Goal: Use online tool/utility: Utilize a website feature to perform a specific function

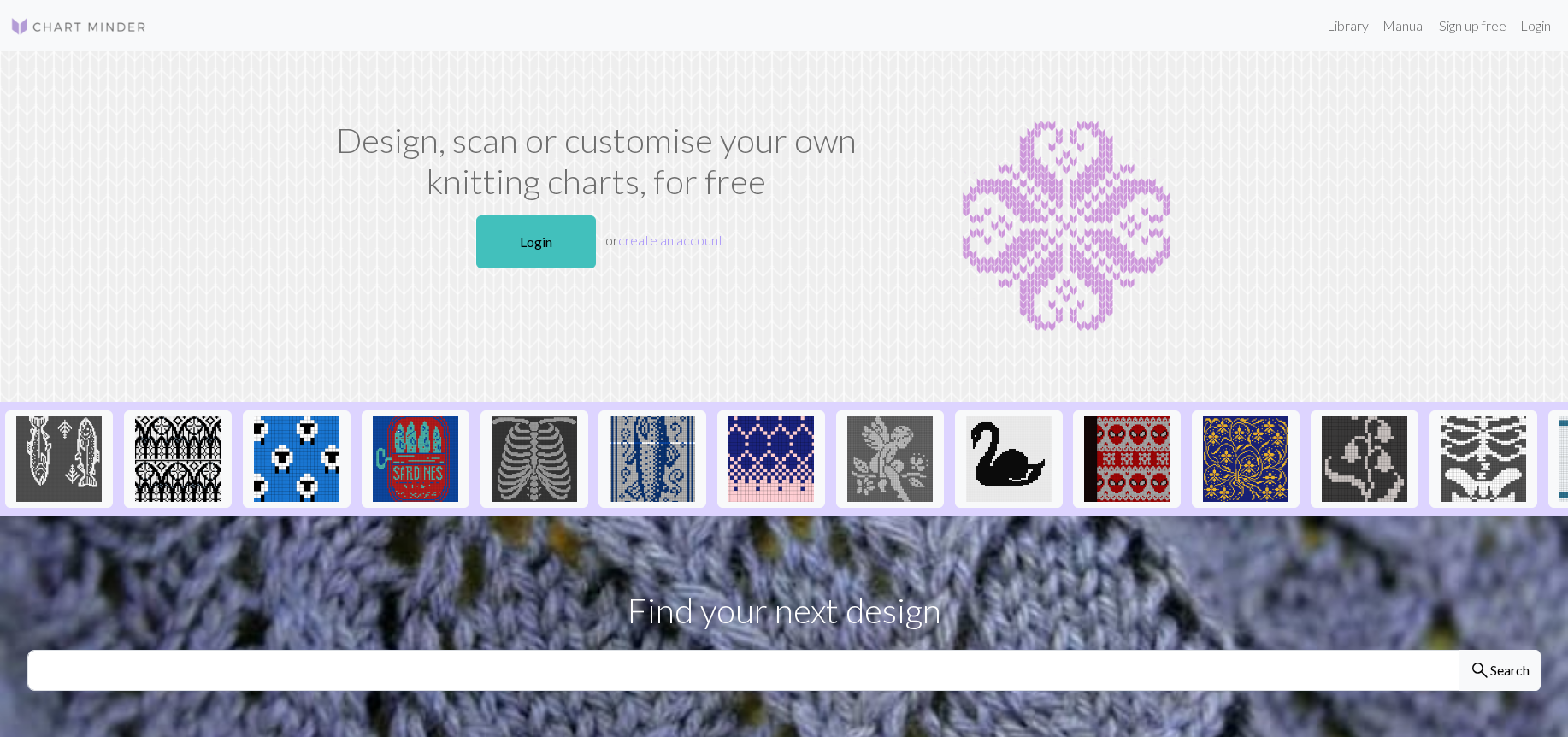
click at [809, 262] on p "Login or create an account" at bounding box center [596, 242] width 544 height 67
click at [1547, 25] on link "Login" at bounding box center [1535, 26] width 44 height 34
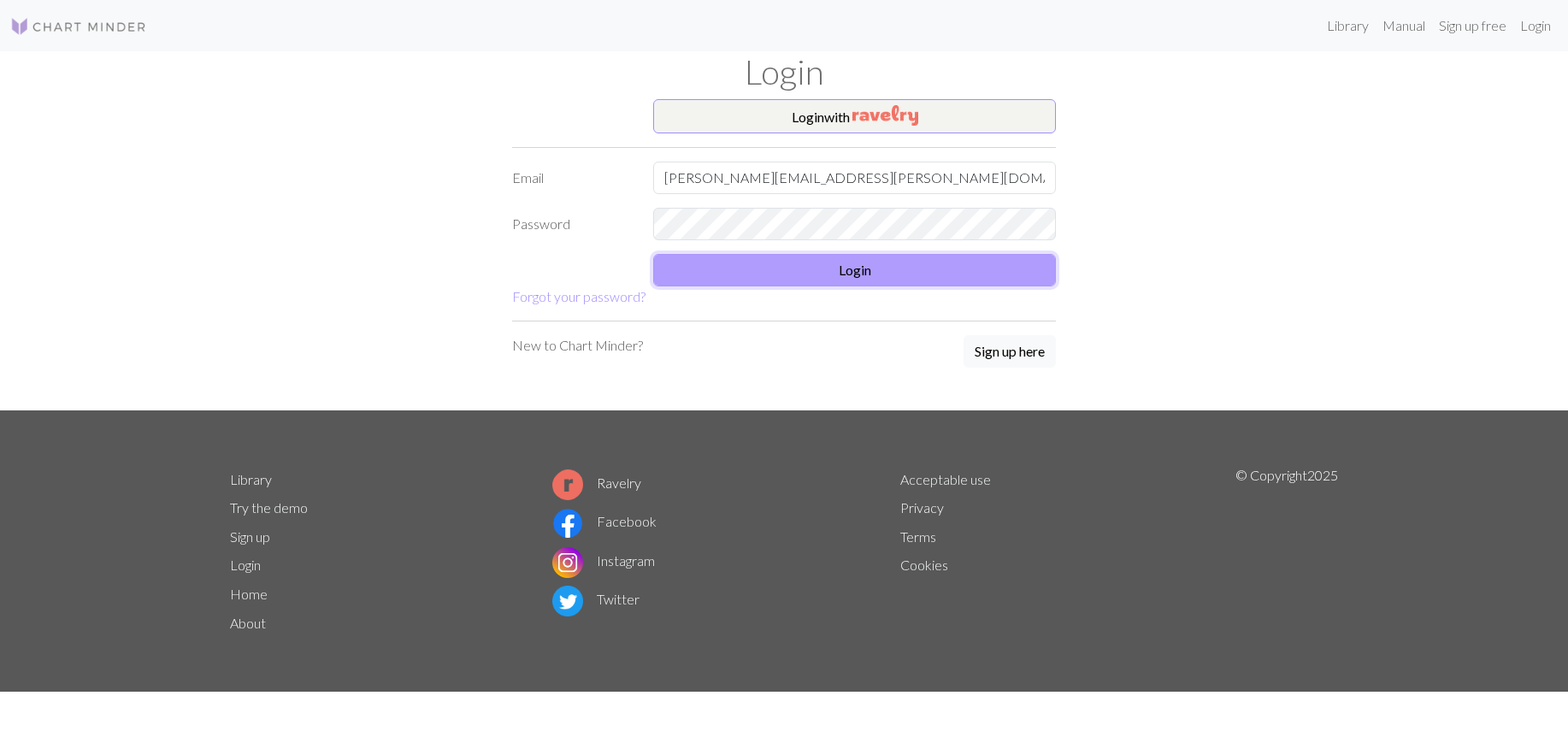
click at [849, 271] on button "Login" at bounding box center [854, 270] width 403 height 33
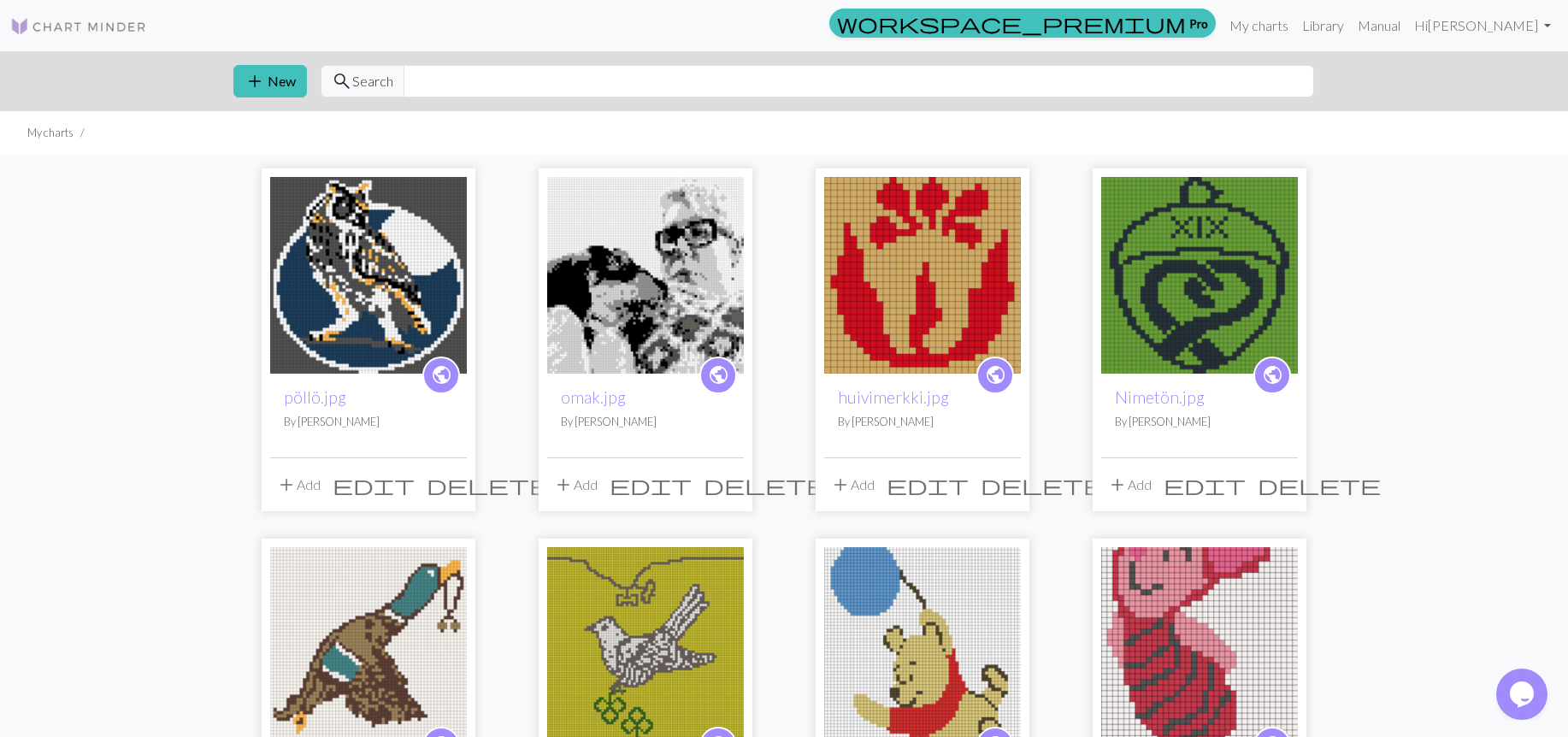
click at [393, 300] on img at bounding box center [369, 276] width 197 height 197
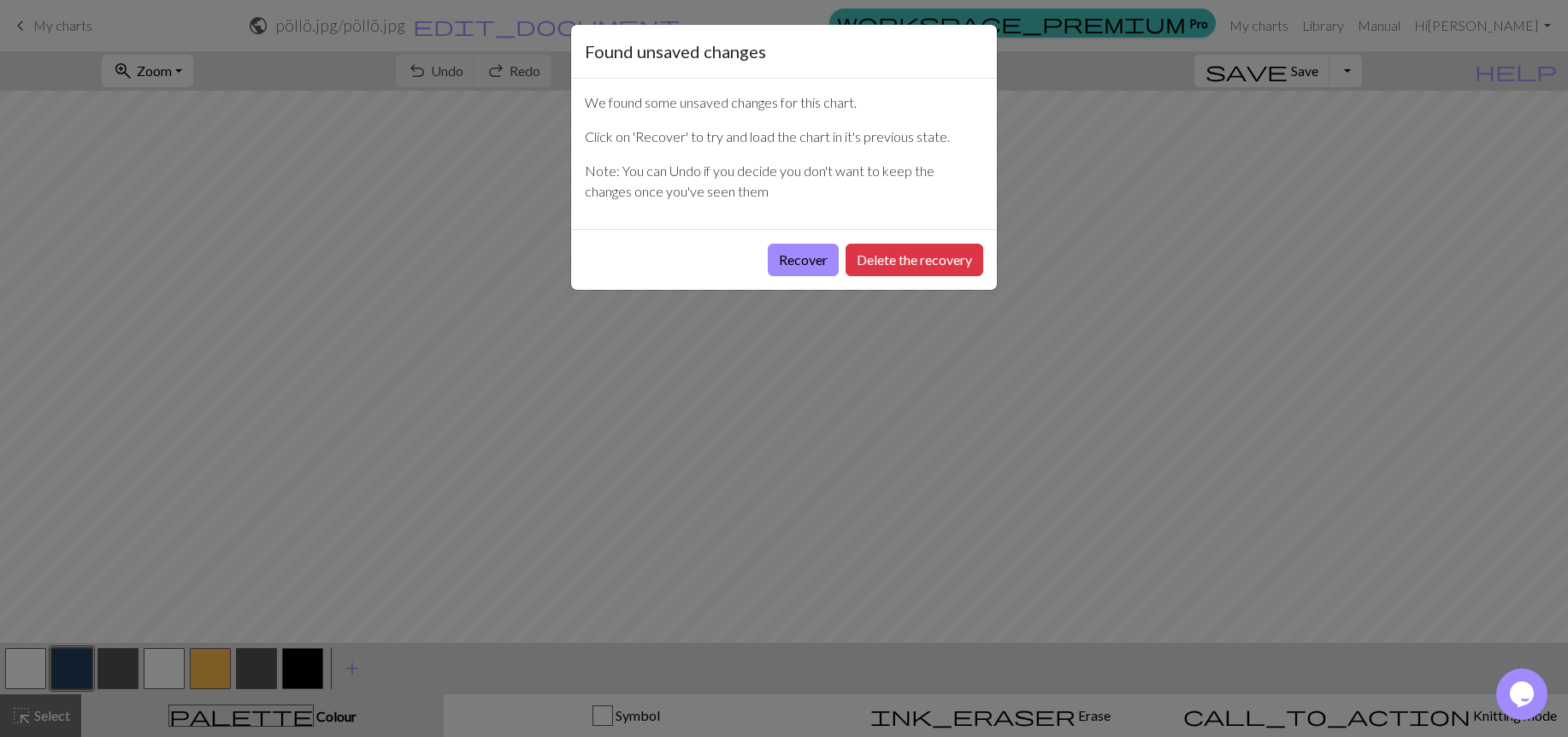
click at [1367, 294] on div "Found unsaved changes We found some unsaved changes for this chart. Click on 'R…" at bounding box center [784, 368] width 1568 height 737
click at [867, 258] on button "Delete the recovery" at bounding box center [914, 260] width 138 height 33
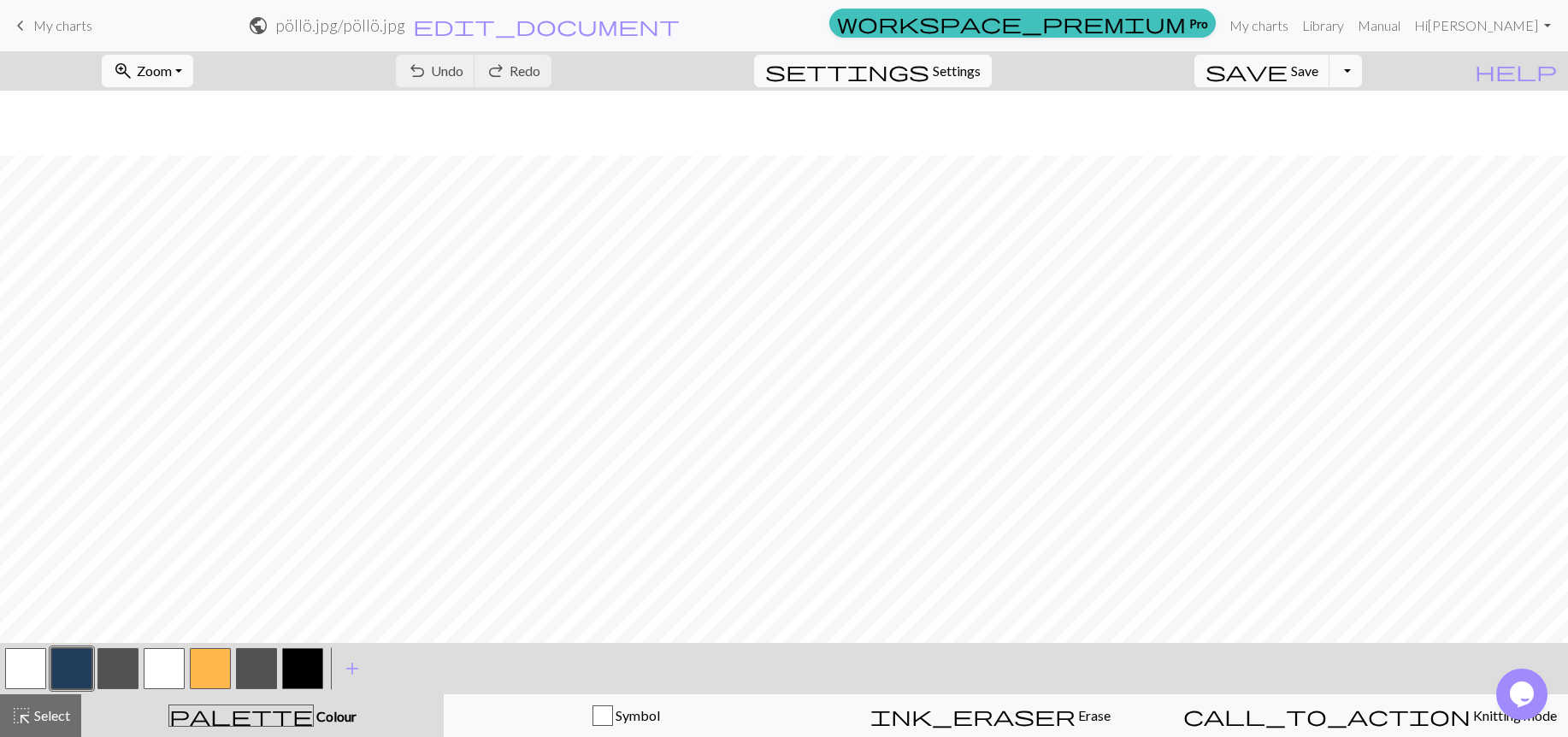
scroll to position [390, 0]
click at [122, 663] on button "button" at bounding box center [118, 669] width 41 height 41
click at [205, 663] on button "button" at bounding box center [210, 669] width 41 height 41
click at [127, 669] on button "button" at bounding box center [118, 669] width 41 height 41
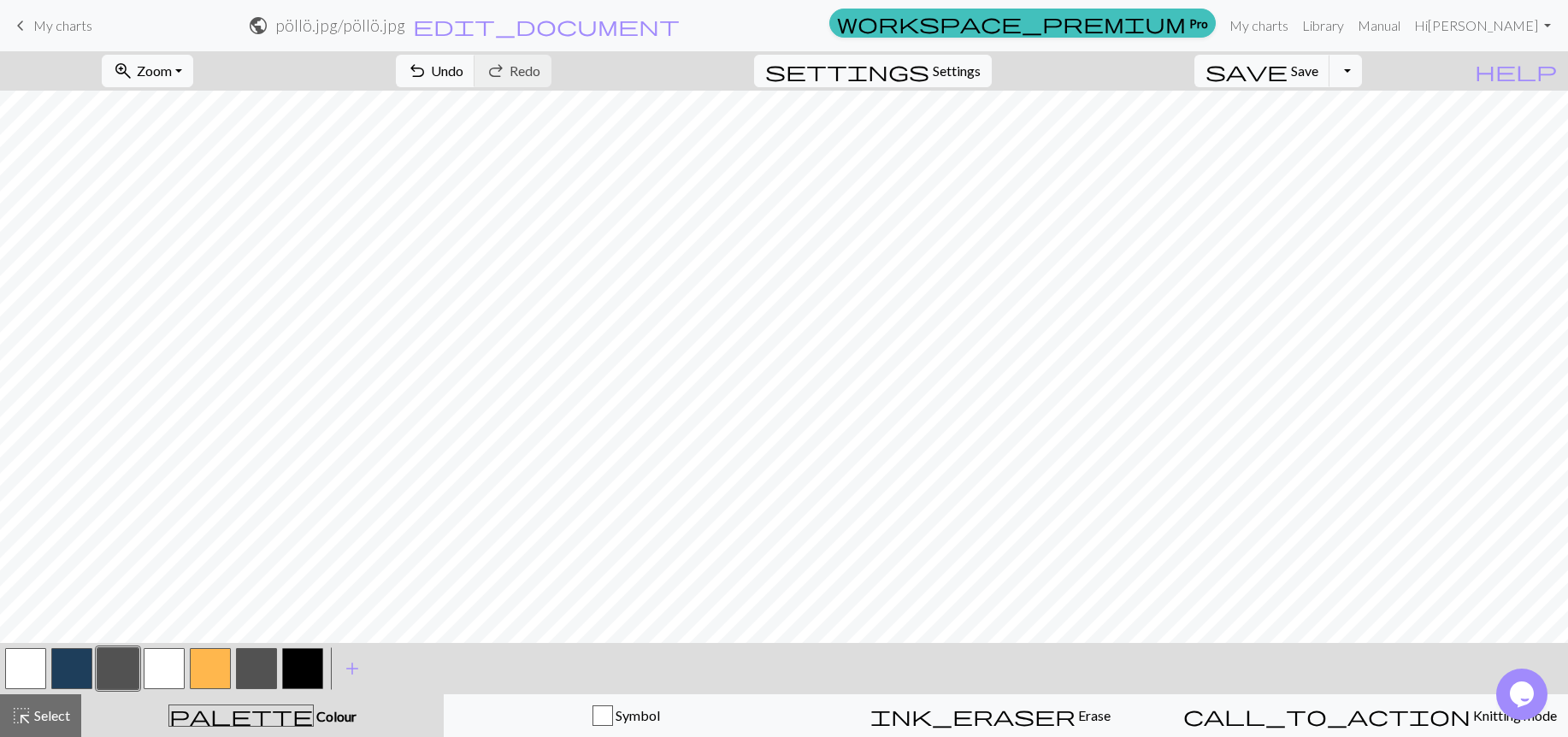
click at [211, 662] on button "button" at bounding box center [210, 669] width 41 height 41
click at [1318, 74] on span "Save" at bounding box center [1305, 70] width 27 height 16
click at [1362, 75] on button "Toggle Dropdown" at bounding box center [1346, 71] width 33 height 33
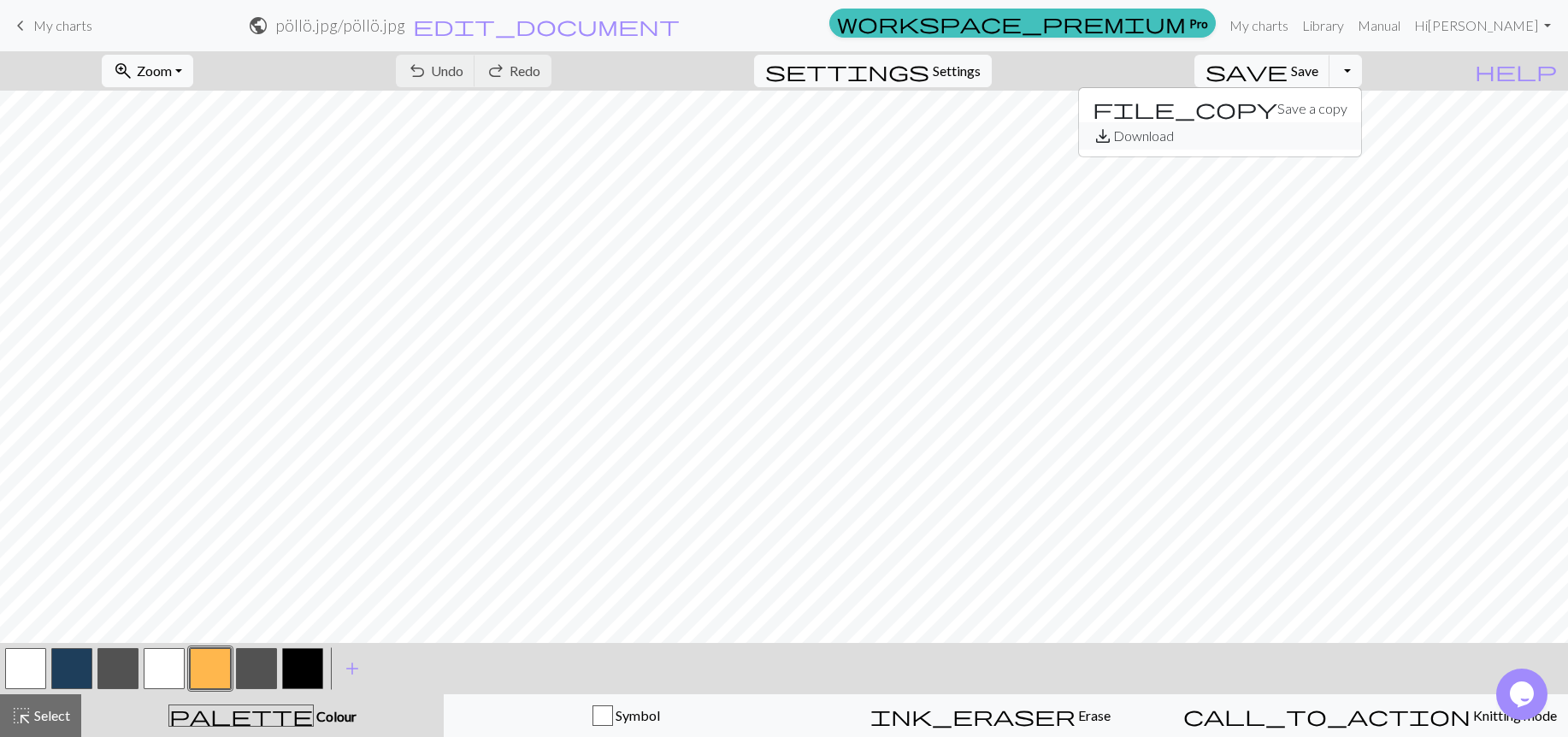
click at [1331, 140] on button "save_alt Download" at bounding box center [1220, 136] width 282 height 27
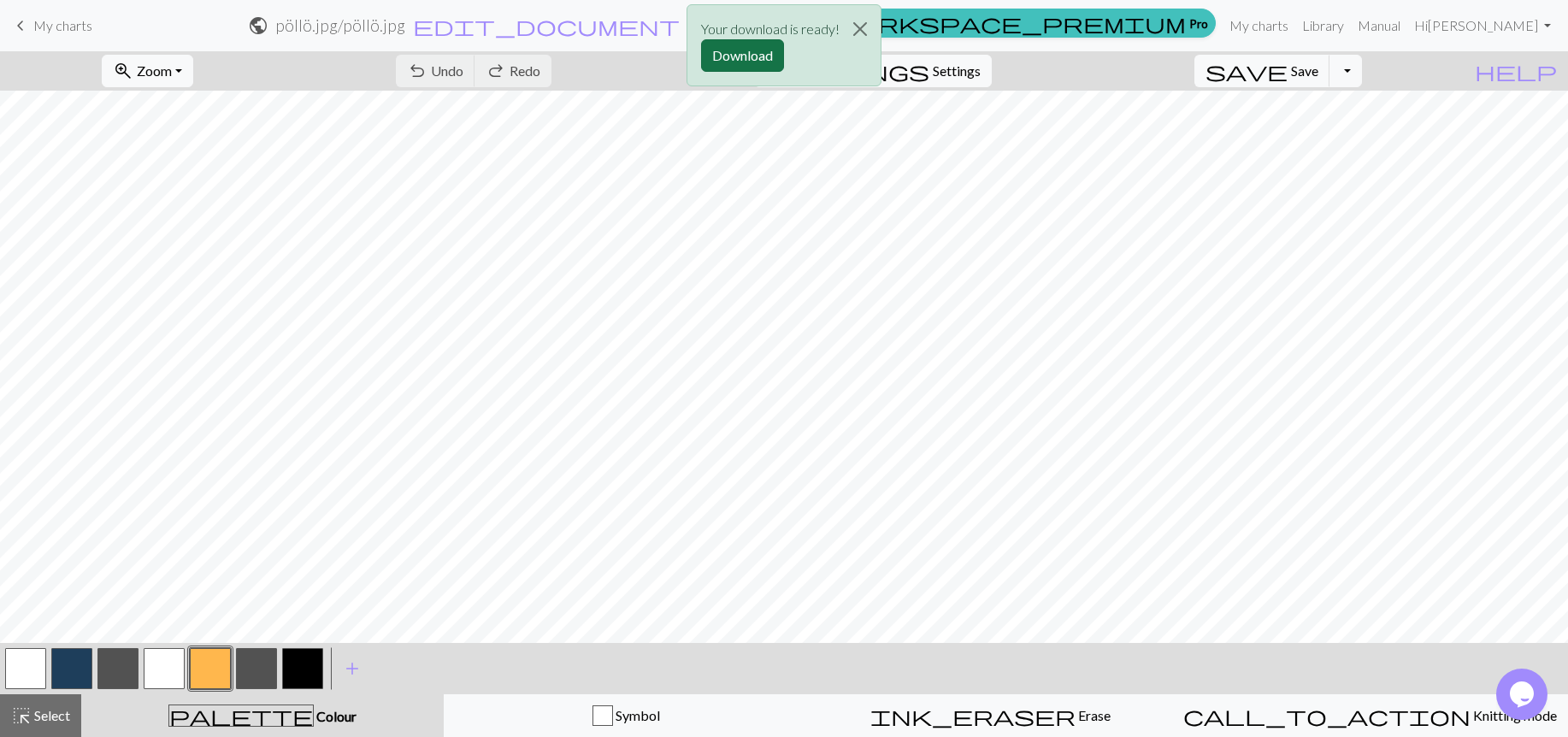
click at [737, 58] on button "Download" at bounding box center [742, 56] width 83 height 33
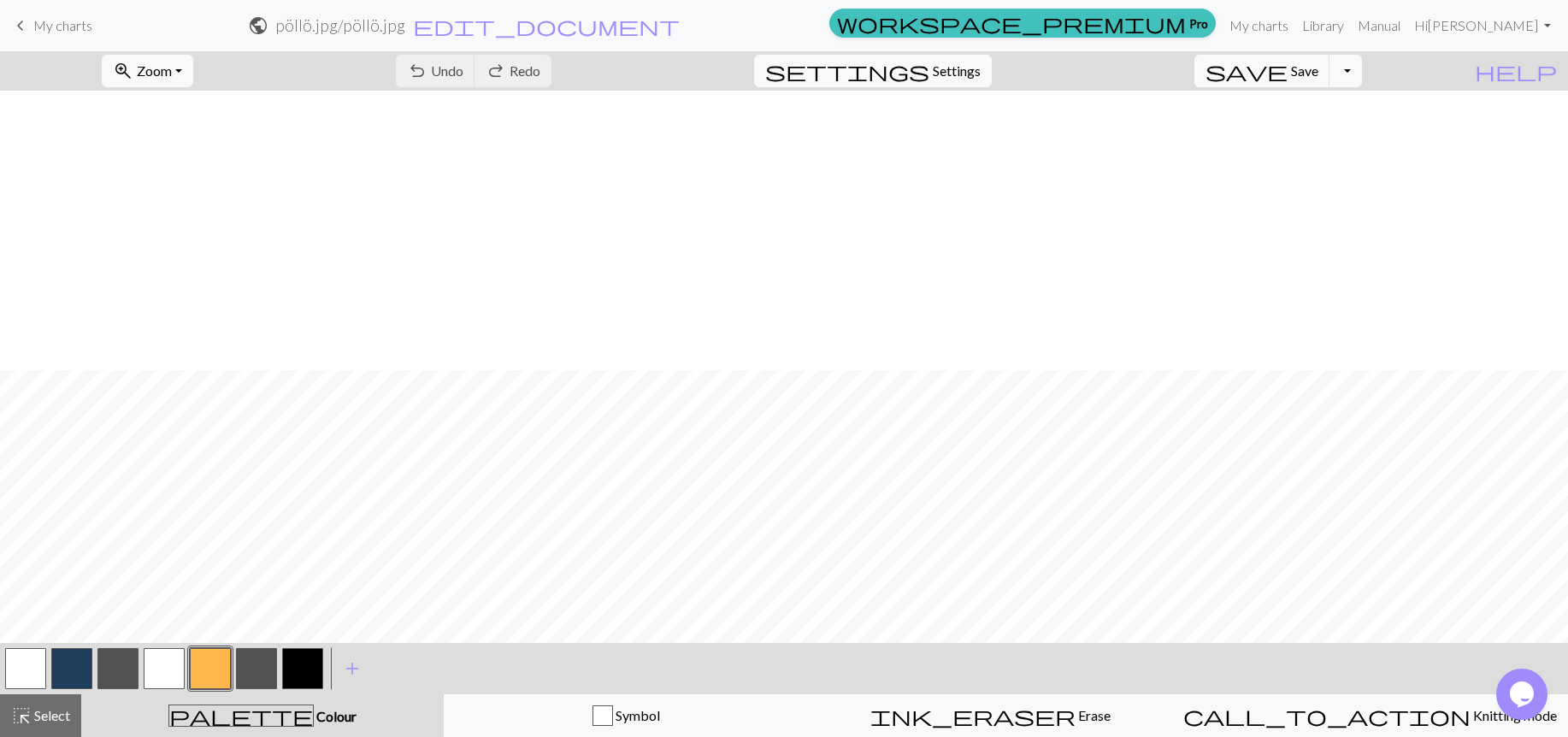
scroll to position [585, 0]
click at [115, 673] on button "button" at bounding box center [118, 669] width 41 height 41
click at [115, 673] on button "button" at bounding box center [118, 669] width 41 height 41
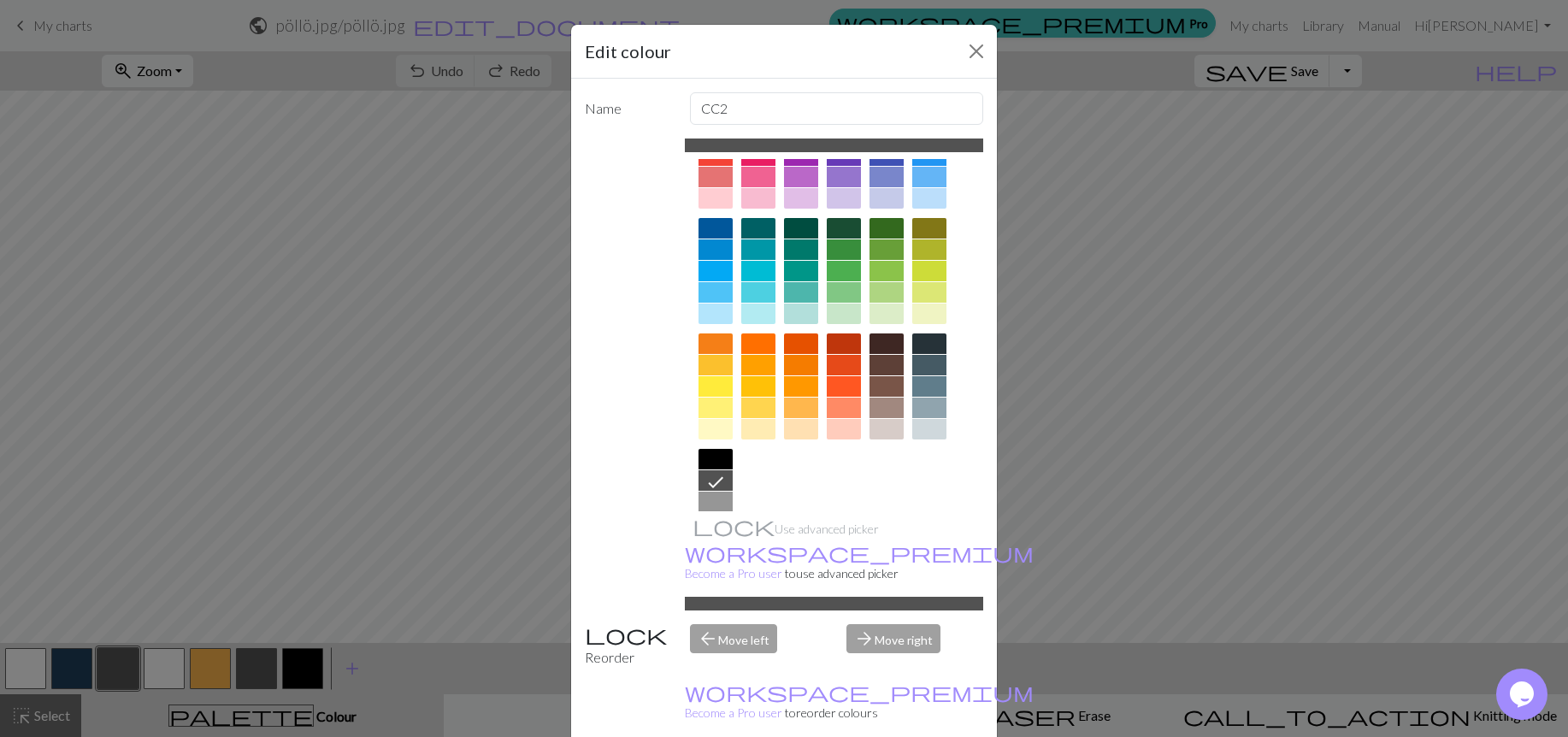
scroll to position [36, 0]
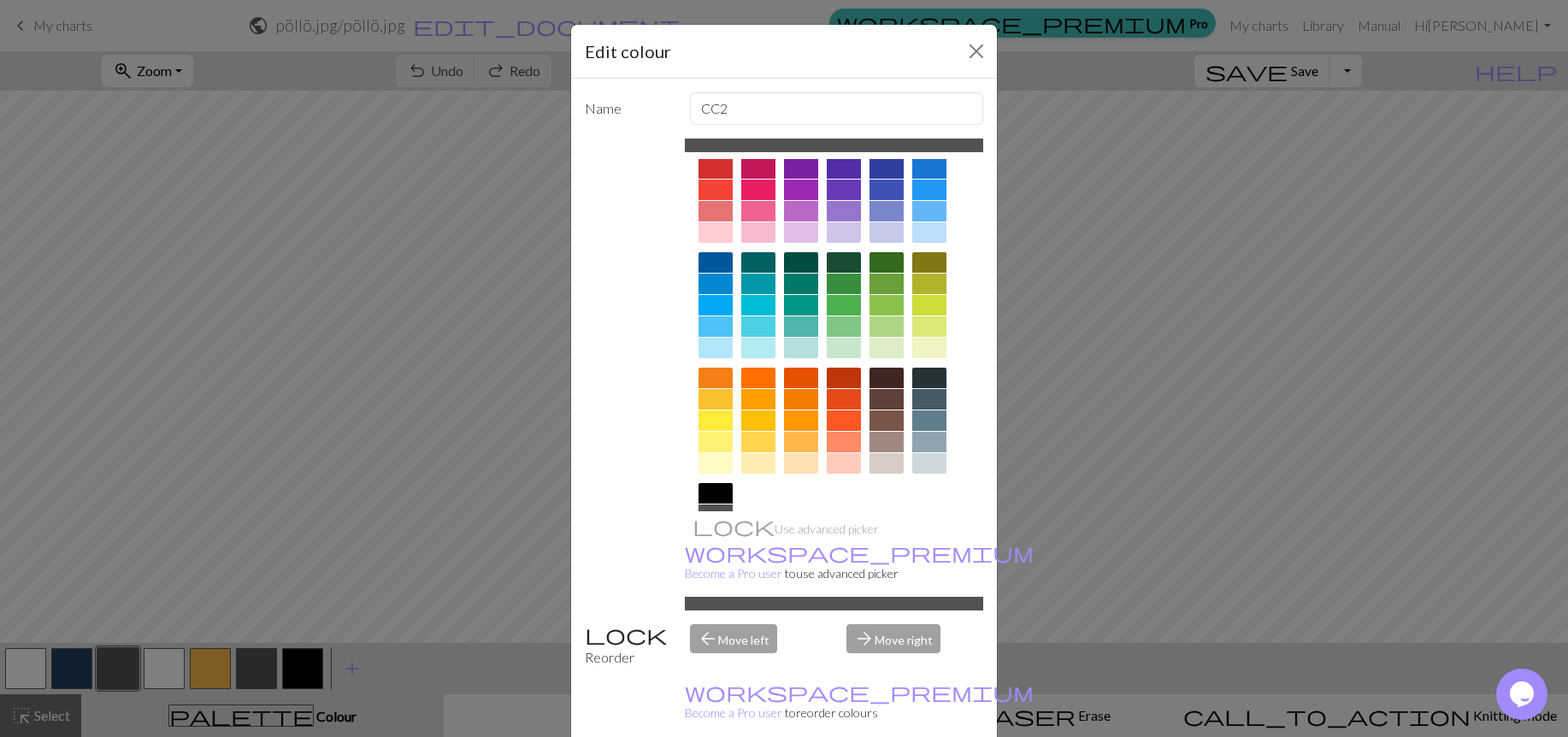
click at [804, 443] on div at bounding box center [801, 443] width 34 height 21
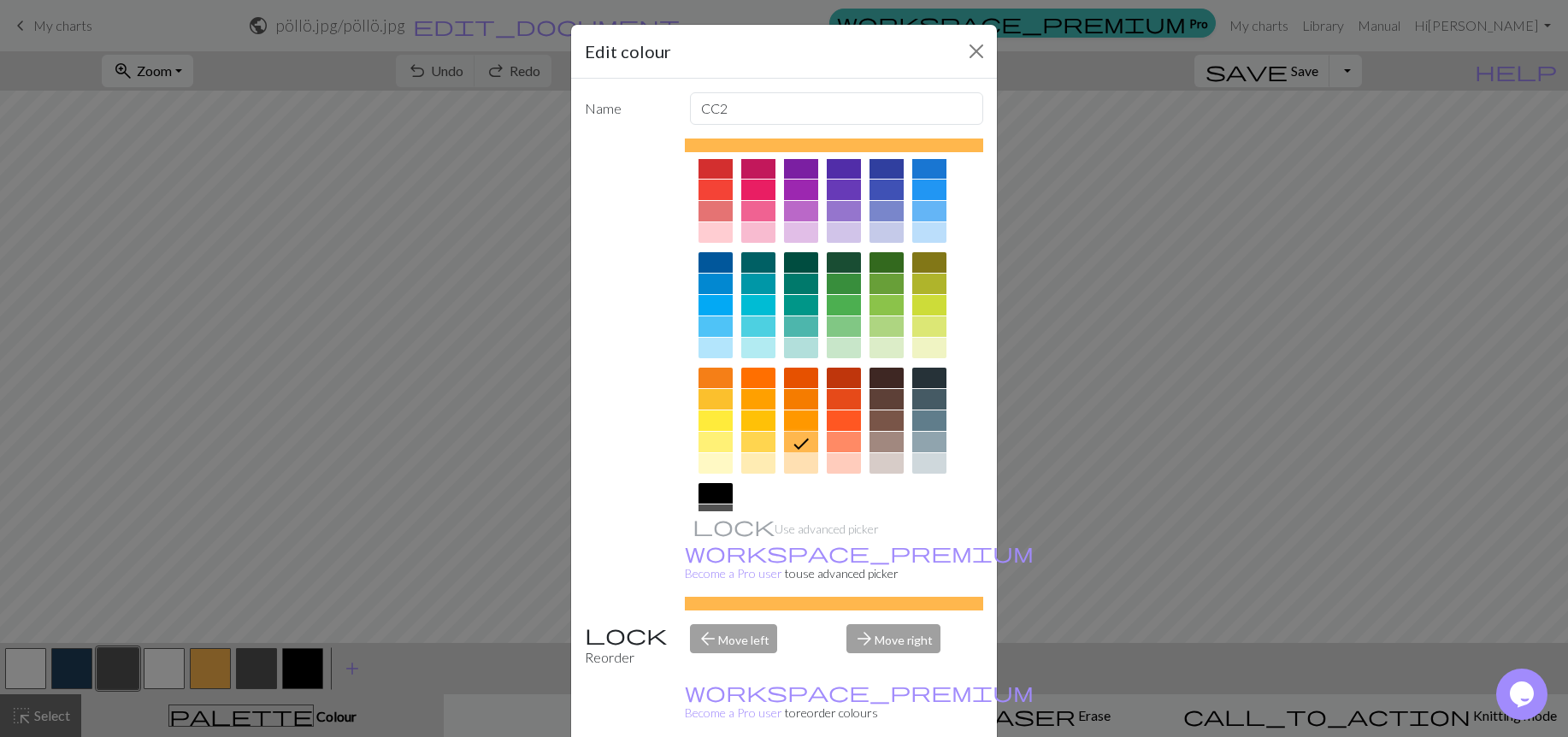
click at [804, 443] on icon at bounding box center [801, 444] width 15 height 11
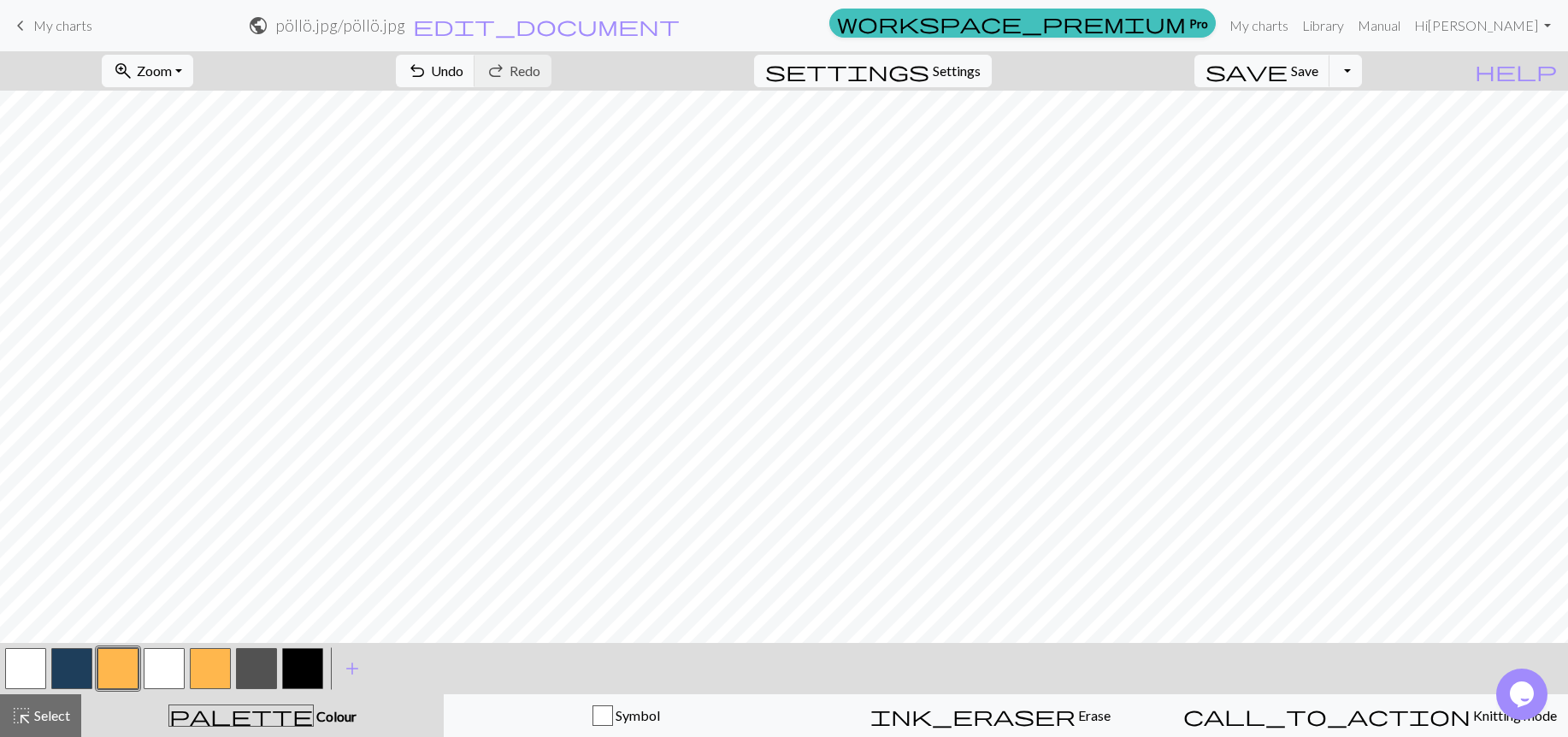
click at [210, 666] on button "button" at bounding box center [210, 669] width 41 height 41
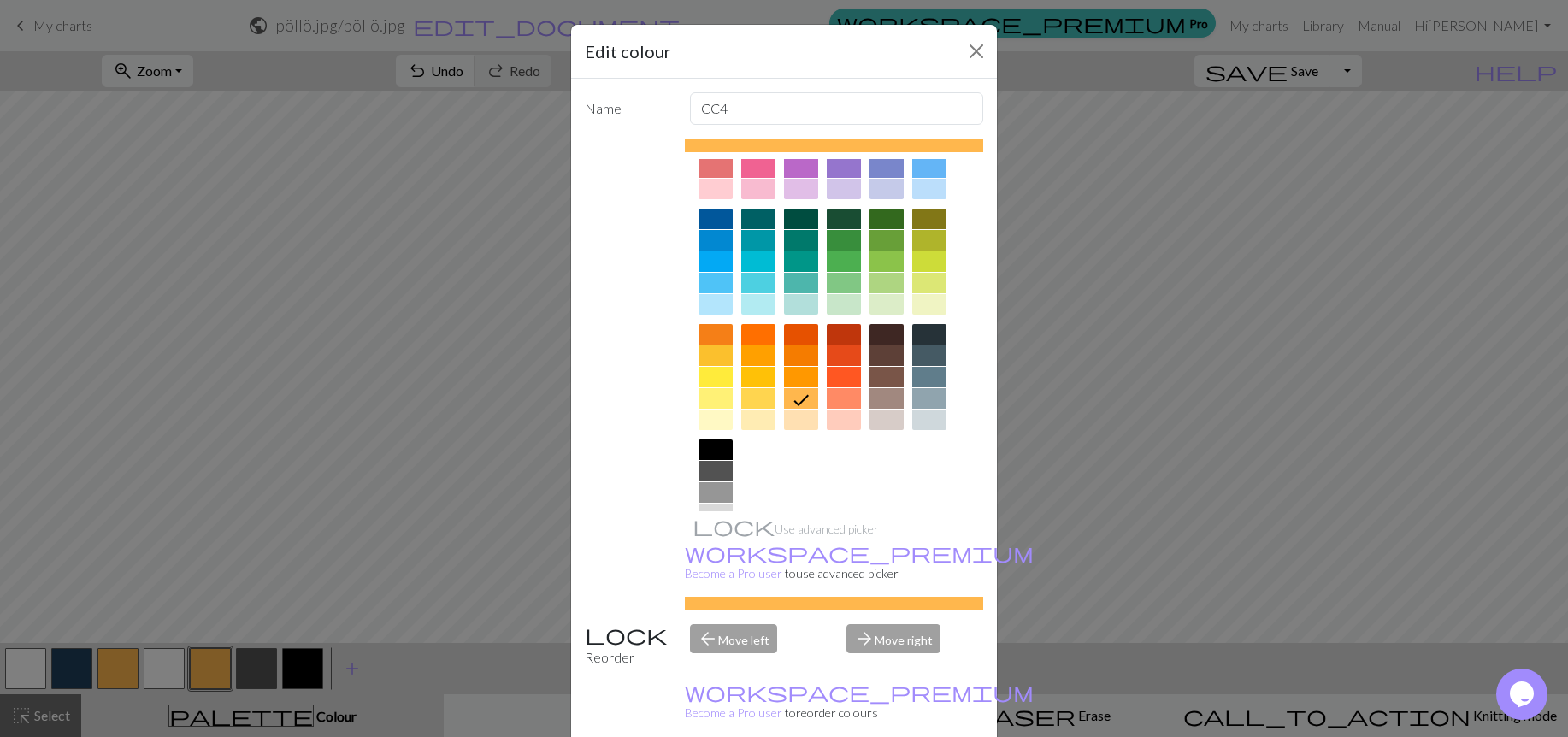
scroll to position [134, 0]
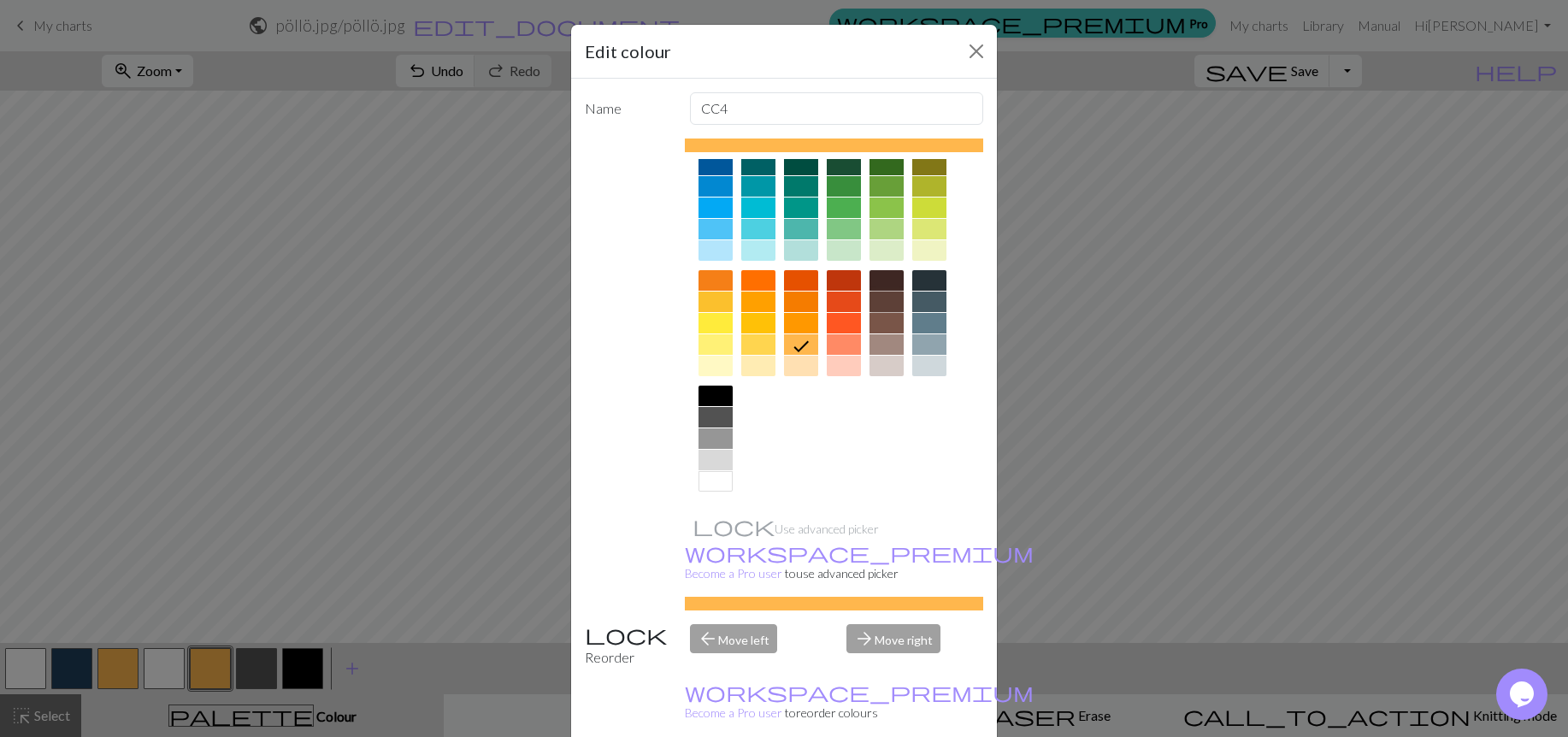
click at [887, 300] on div at bounding box center [886, 302] width 34 height 21
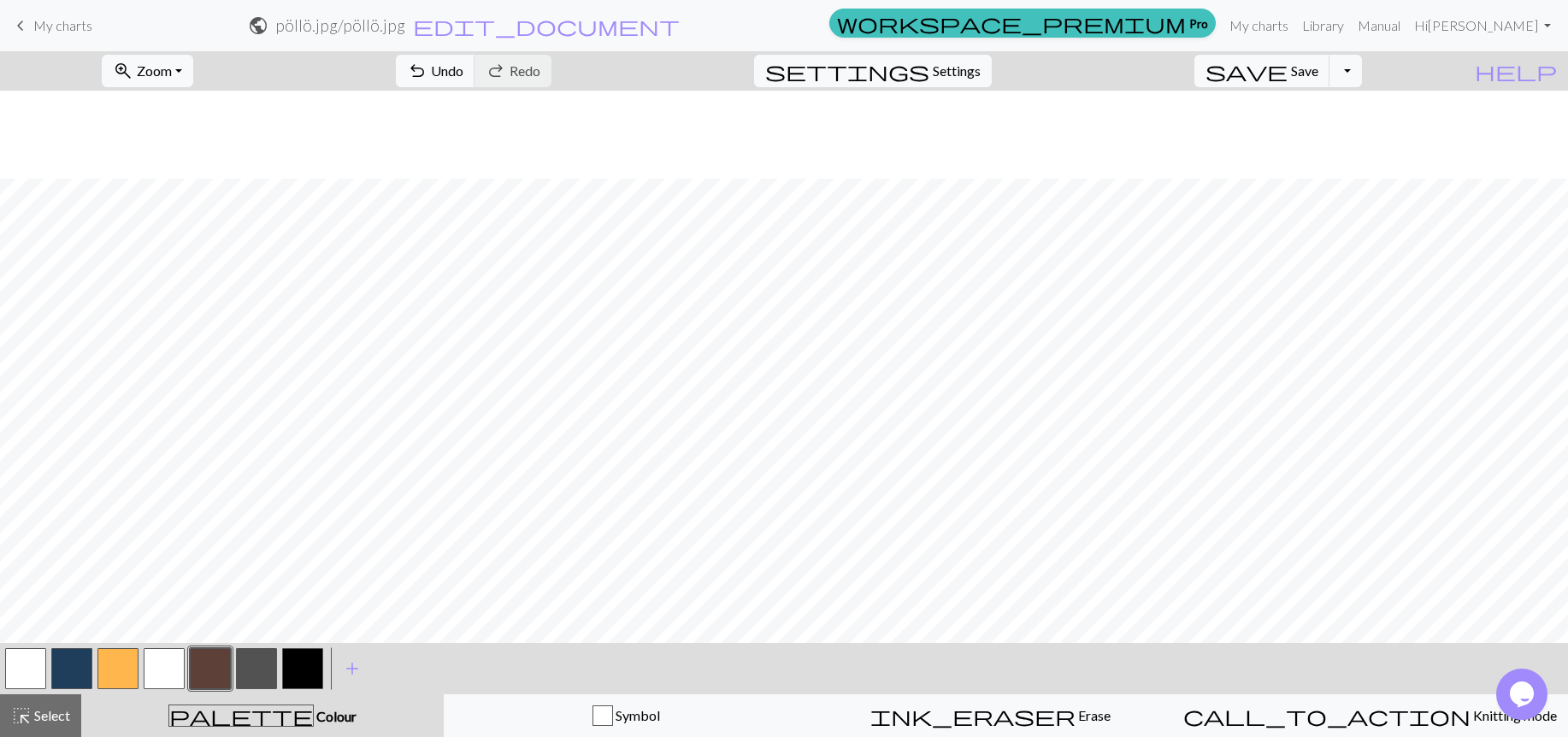
scroll to position [585, 0]
click at [252, 667] on button "button" at bounding box center [257, 669] width 41 height 41
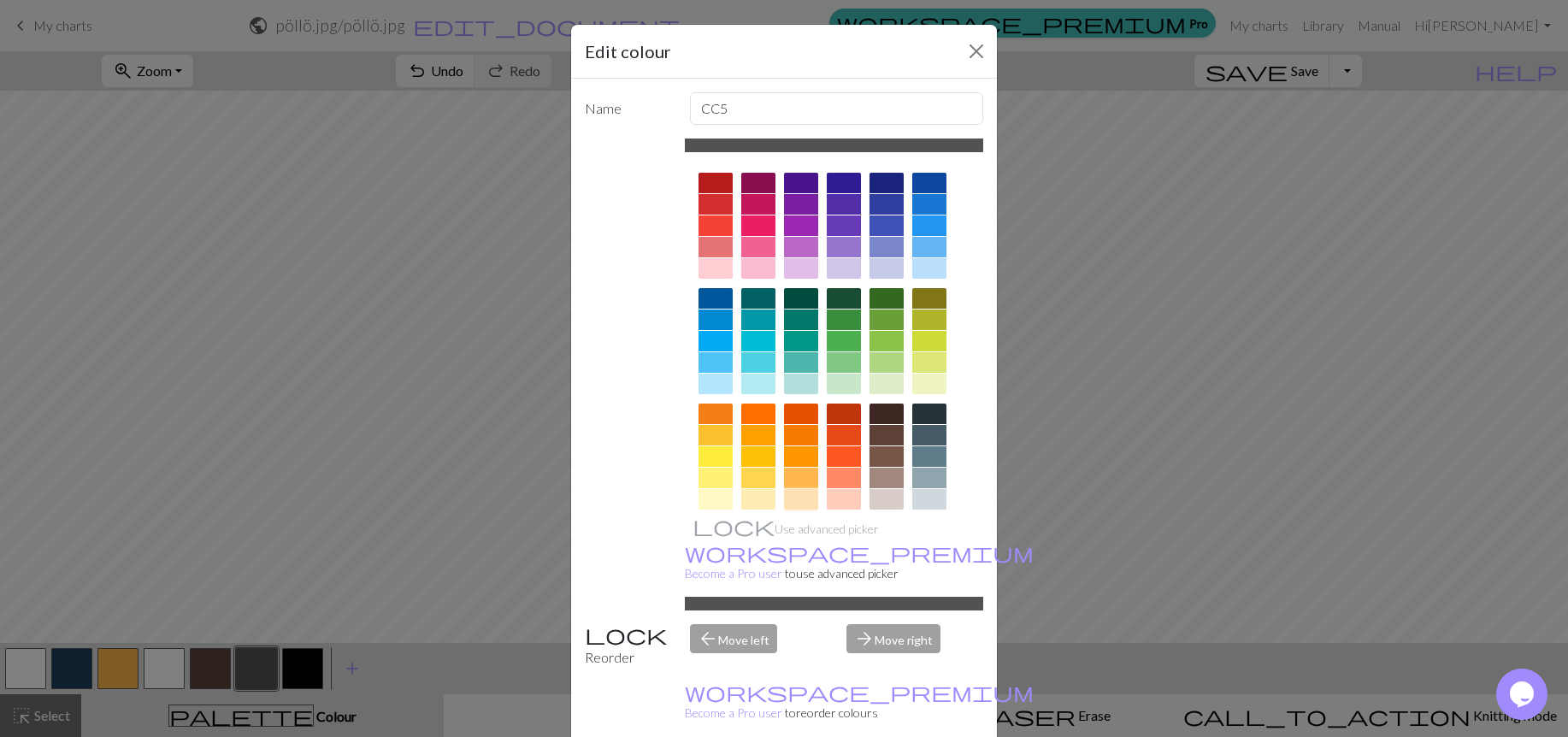
click at [802, 502] on div at bounding box center [801, 500] width 34 height 21
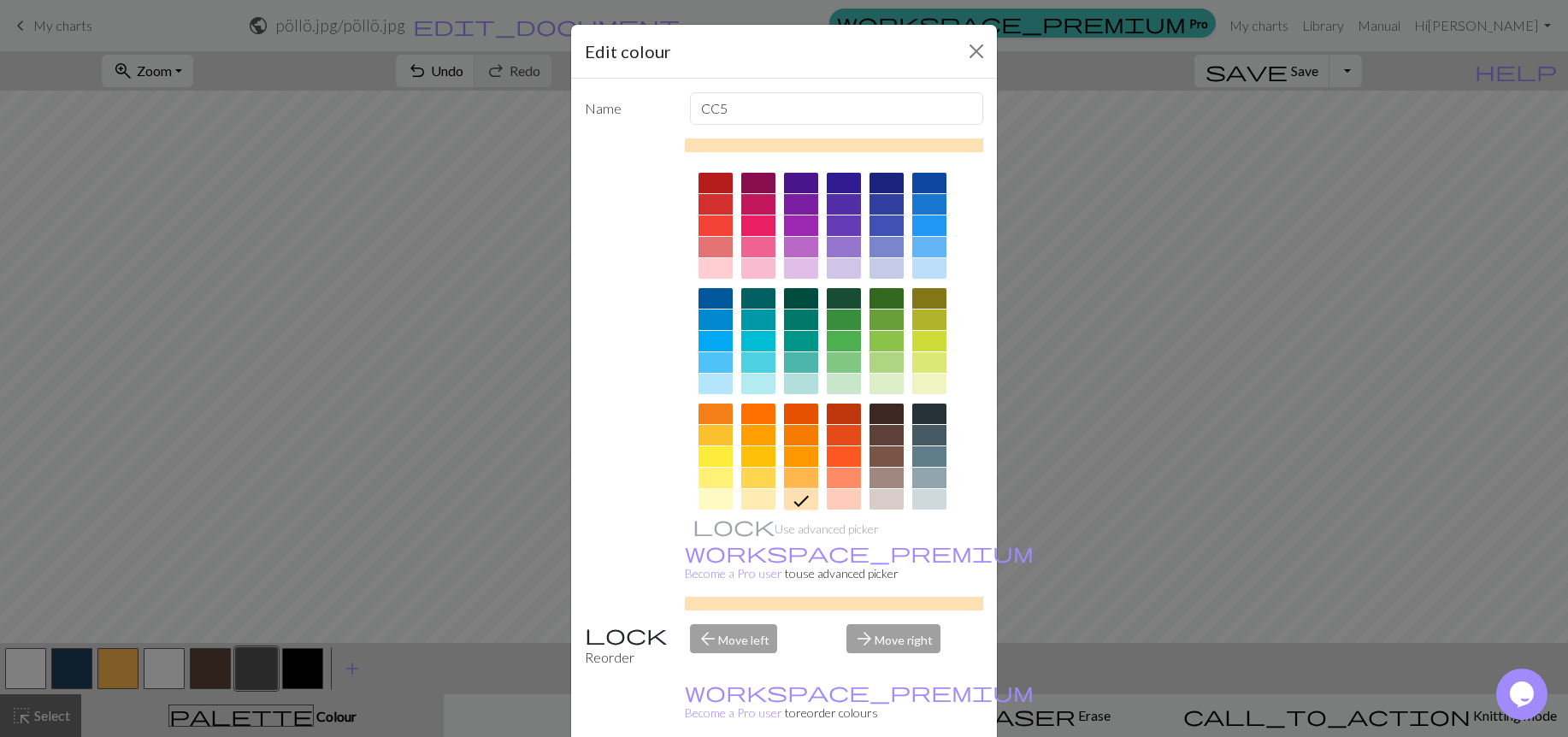
click at [883, 502] on div at bounding box center [886, 500] width 34 height 21
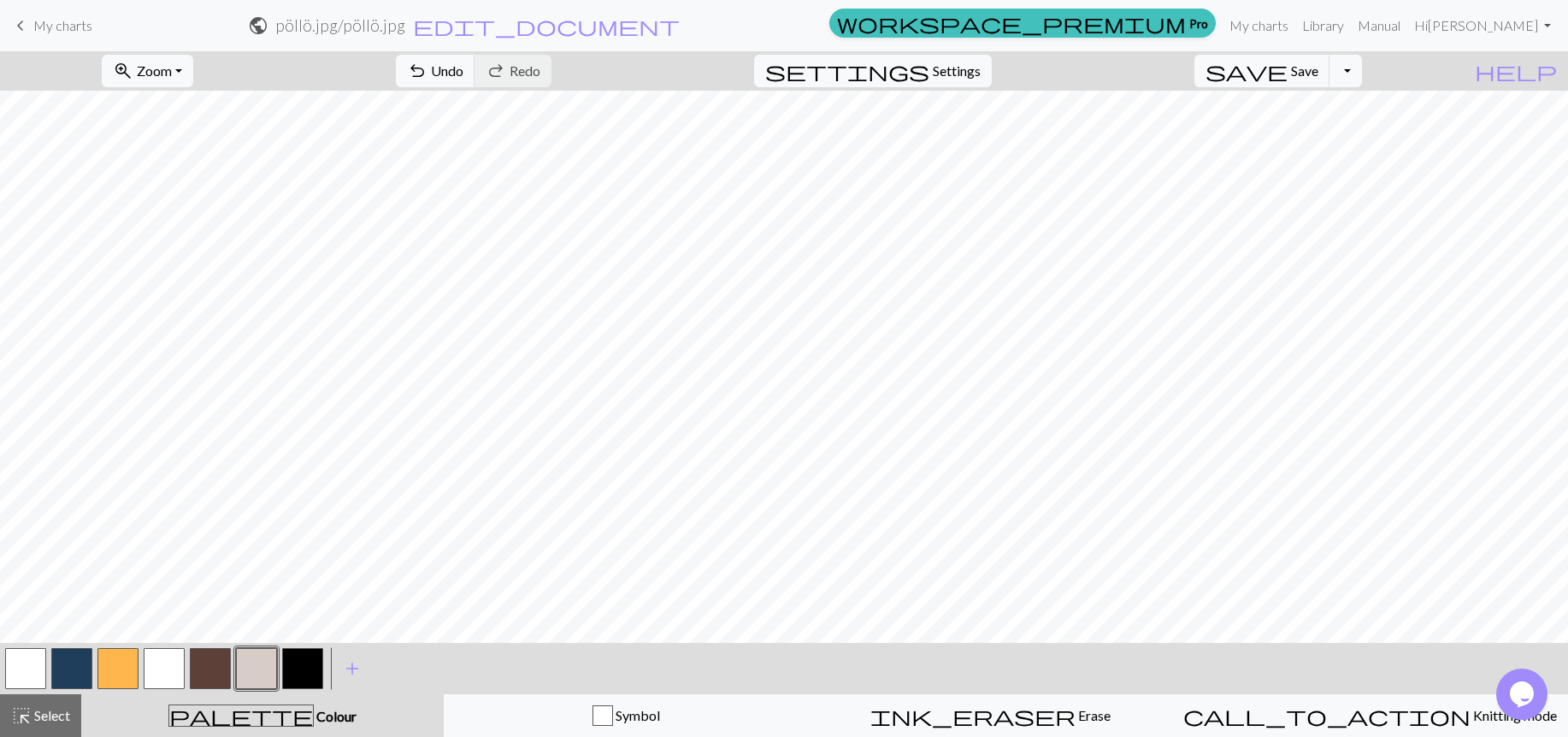
click at [111, 670] on button "button" at bounding box center [118, 669] width 41 height 41
click at [126, 666] on button "button" at bounding box center [118, 669] width 41 height 41
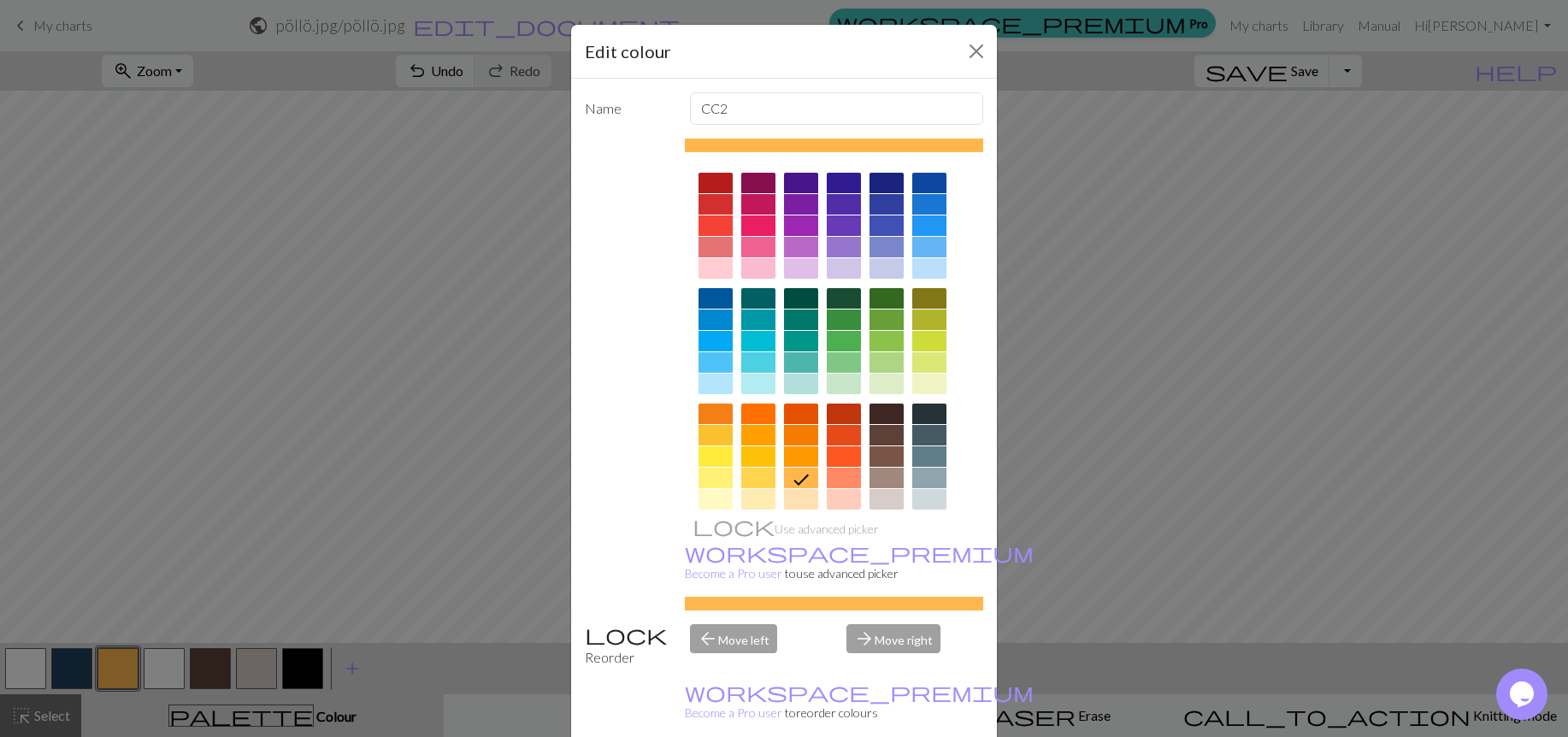
click at [875, 496] on div at bounding box center [886, 500] width 34 height 21
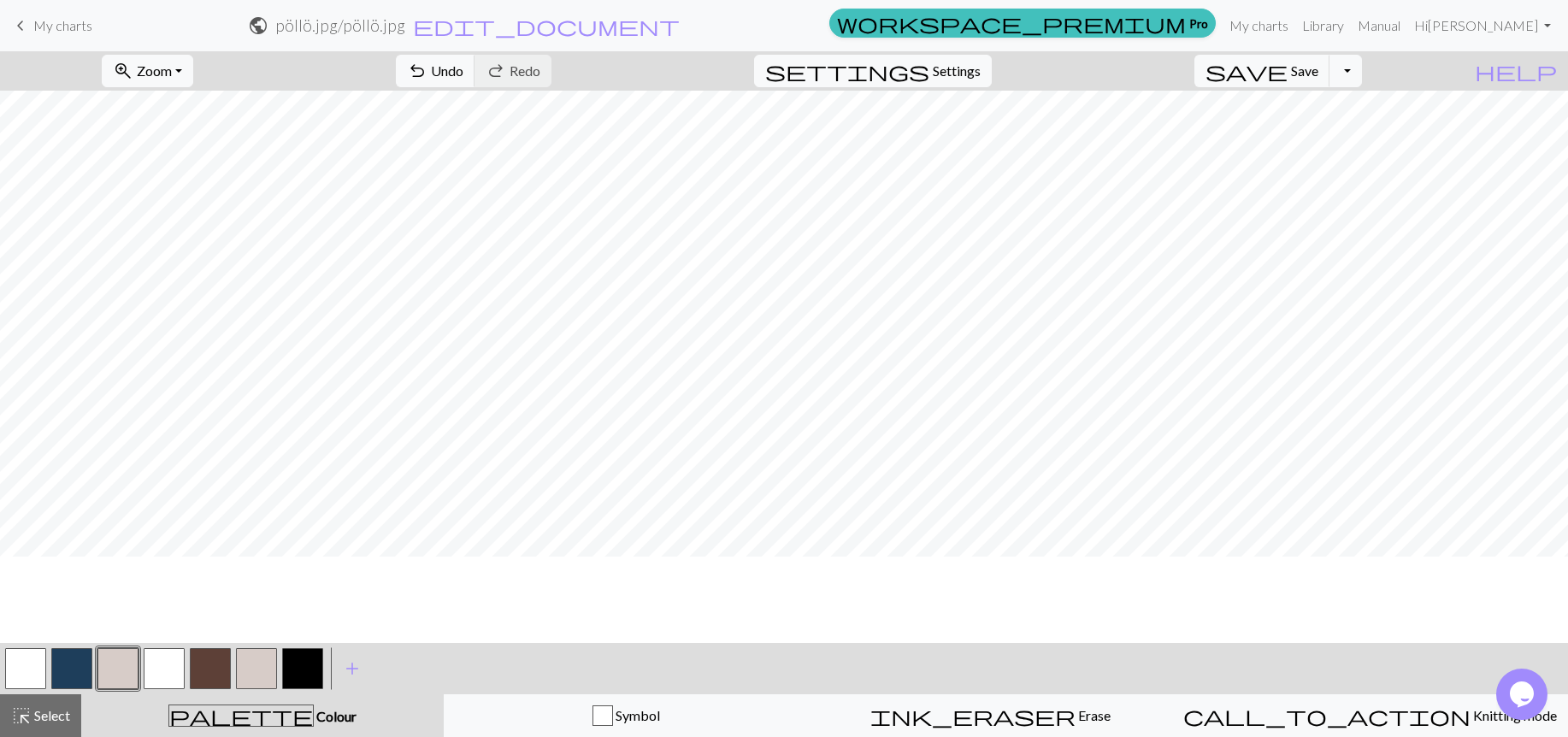
scroll to position [181, 0]
click at [118, 667] on button "button" at bounding box center [118, 669] width 41 height 41
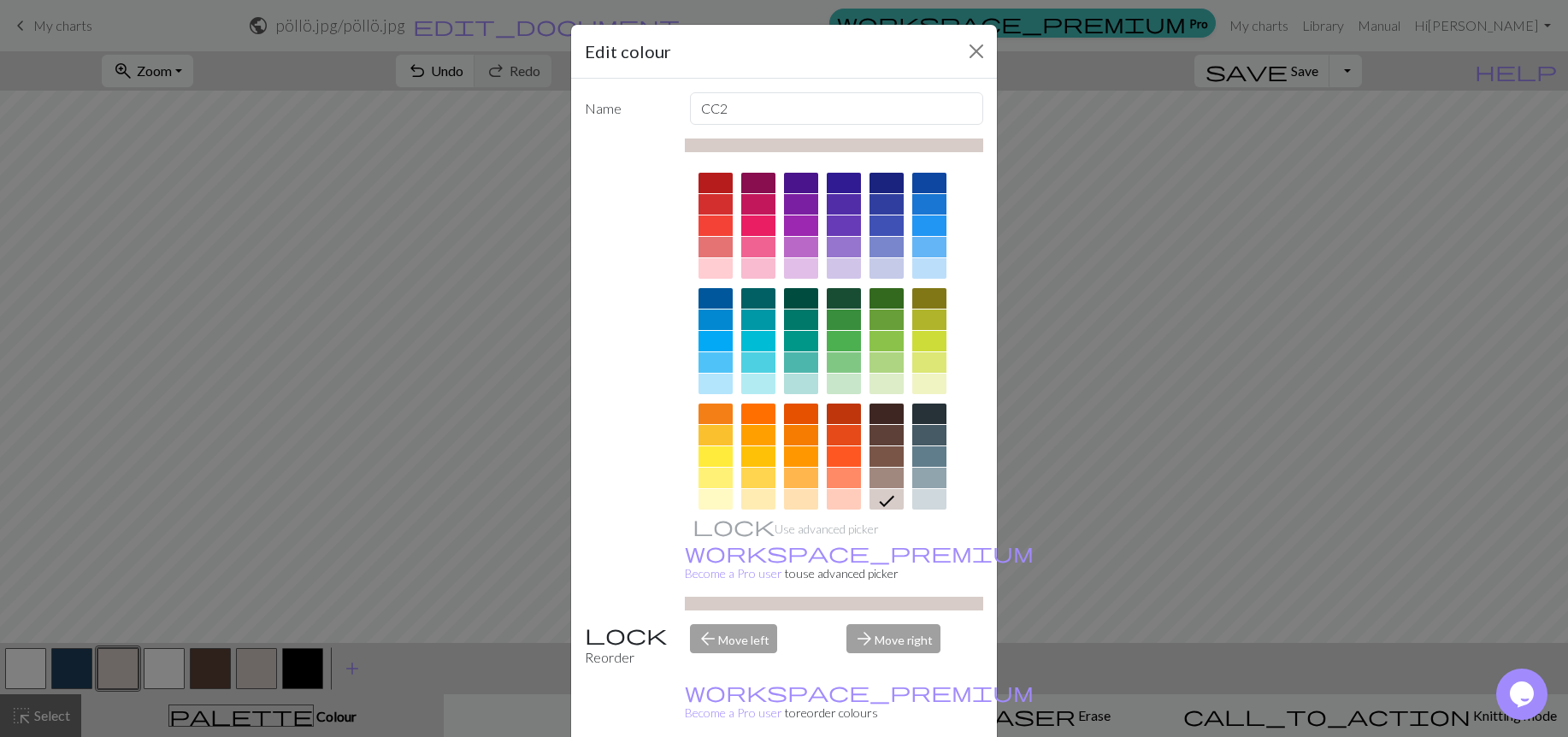
click at [875, 476] on div at bounding box center [886, 478] width 34 height 21
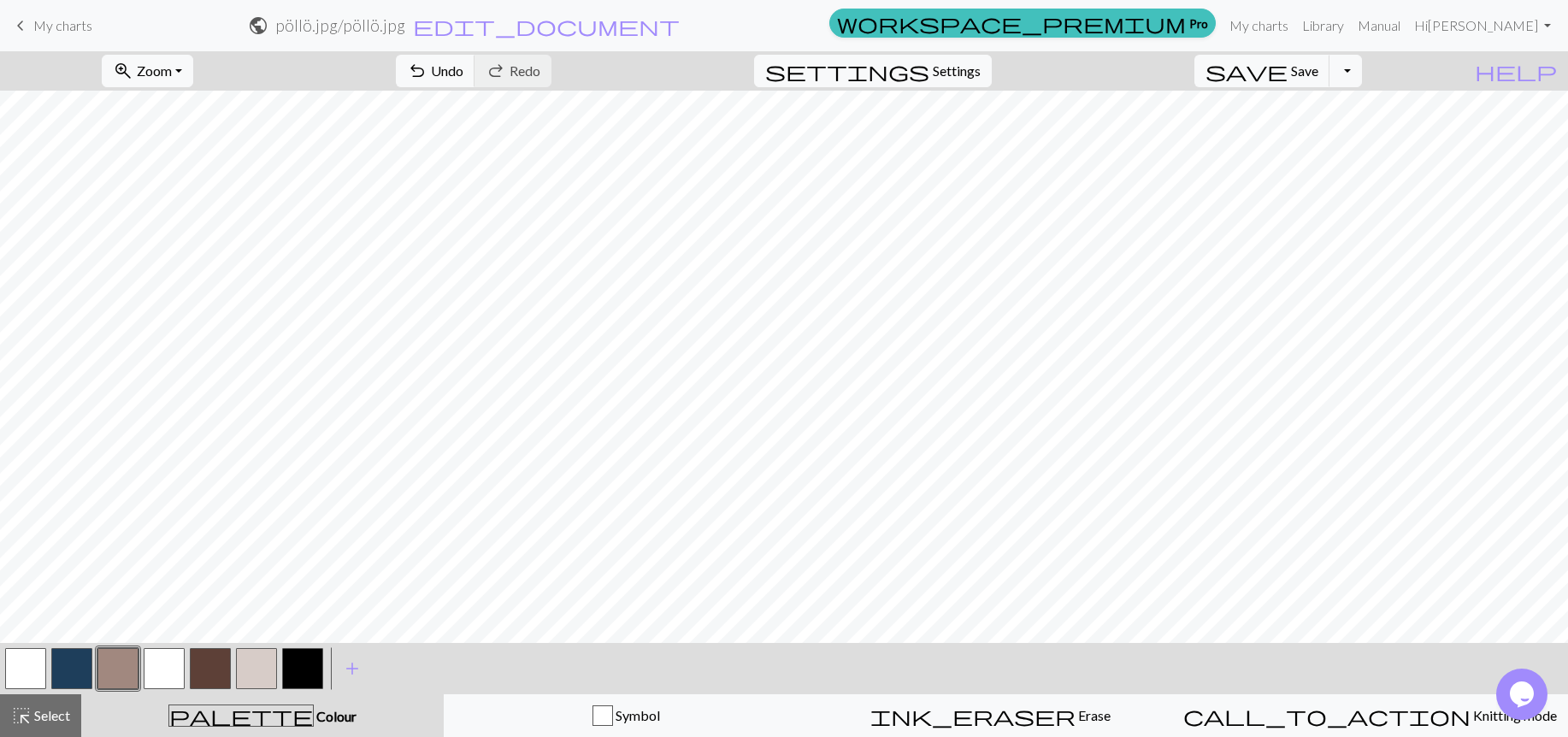
click at [258, 675] on button "button" at bounding box center [257, 669] width 41 height 41
click at [243, 663] on button "button" at bounding box center [257, 669] width 41 height 41
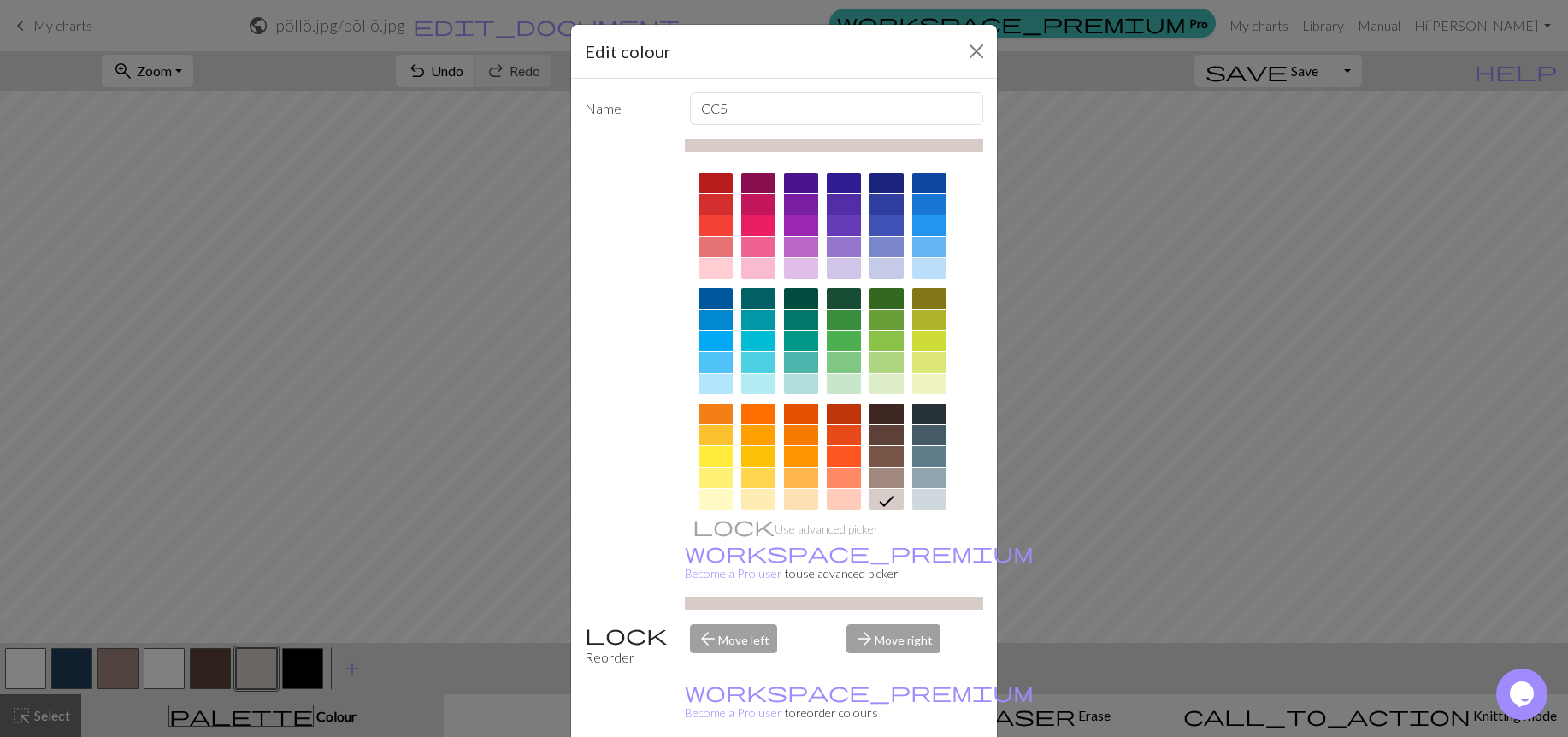
click at [888, 476] on div at bounding box center [886, 478] width 34 height 21
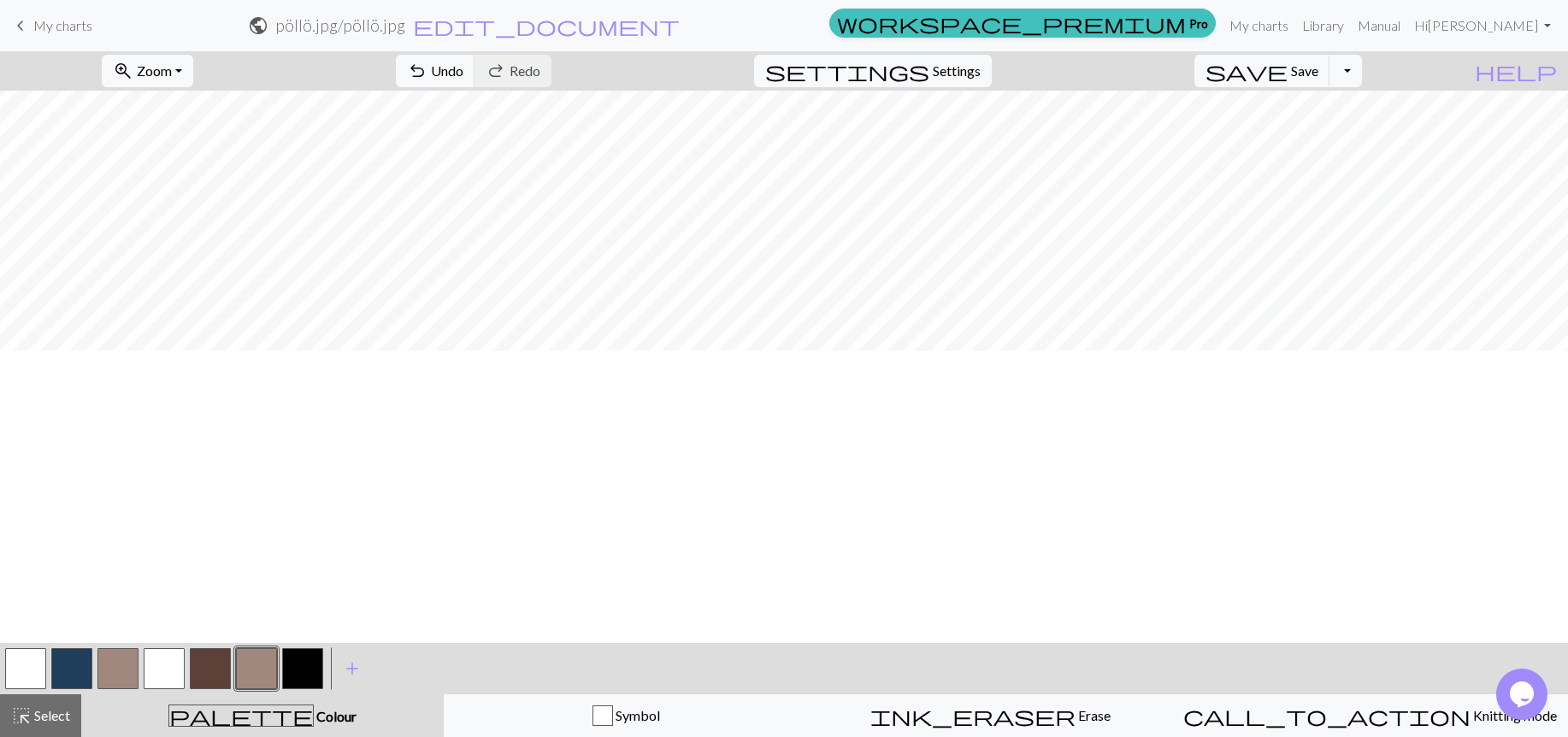
scroll to position [84, 0]
click at [1318, 65] on span "Save" at bounding box center [1305, 70] width 27 height 16
click at [1362, 74] on button "Toggle Dropdown" at bounding box center [1346, 71] width 33 height 33
click at [1318, 136] on button "save_alt Download" at bounding box center [1220, 136] width 282 height 27
click at [748, 60] on button "Download" at bounding box center [742, 56] width 83 height 33
